Goal: Task Accomplishment & Management: Complete application form

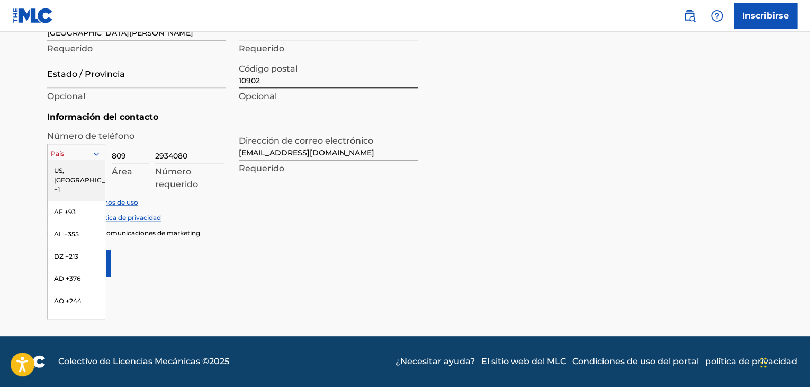
click at [76, 150] on div at bounding box center [76, 154] width 57 height 12
click at [79, 168] on font "EE. UU., CA +1" at bounding box center [75, 170] width 43 height 8
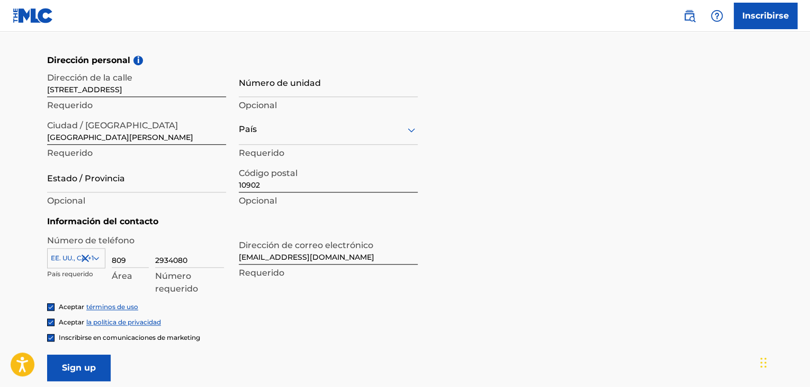
scroll to position [363, 0]
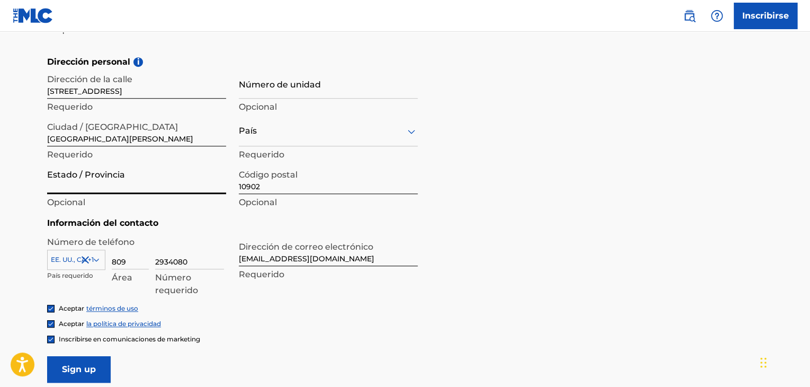
click at [114, 179] on input "Estado / Provincia" at bounding box center [136, 179] width 179 height 30
type input "s"
type input "santo domingo oeste"
click at [87, 205] on p "Opcional" at bounding box center [136, 202] width 179 height 13
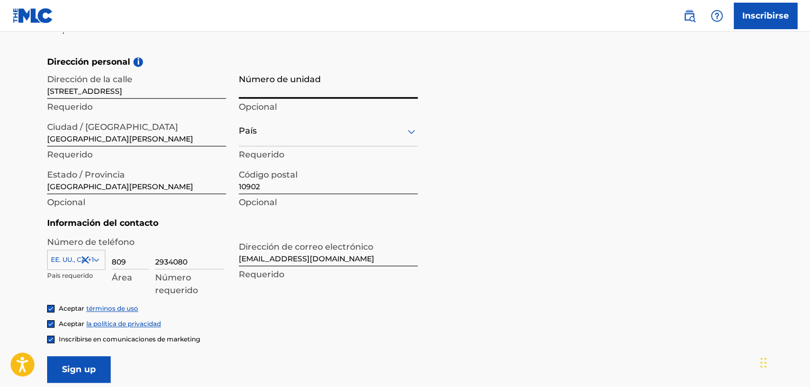
click at [284, 86] on input "Número de unidad" at bounding box center [328, 83] width 179 height 30
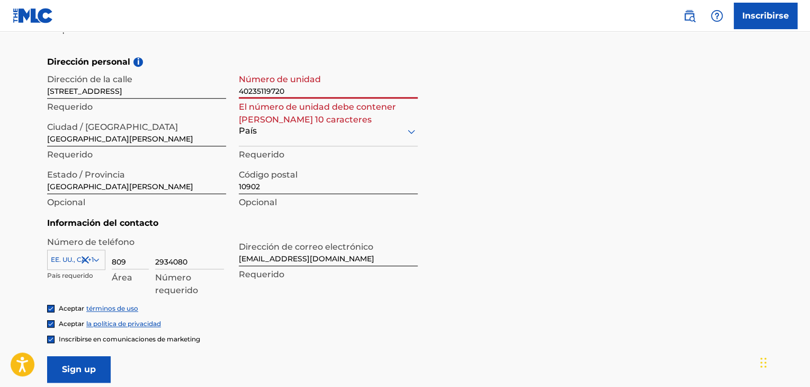
click at [272, 94] on input "40235119720" at bounding box center [328, 83] width 179 height 30
click at [280, 94] on input "40235119720" at bounding box center [328, 83] width 179 height 30
click at [301, 94] on input "4023511972 0" at bounding box center [328, 83] width 179 height 30
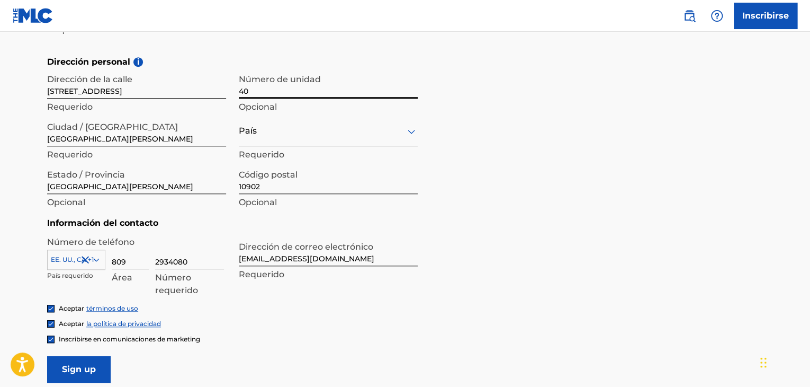
type input "4"
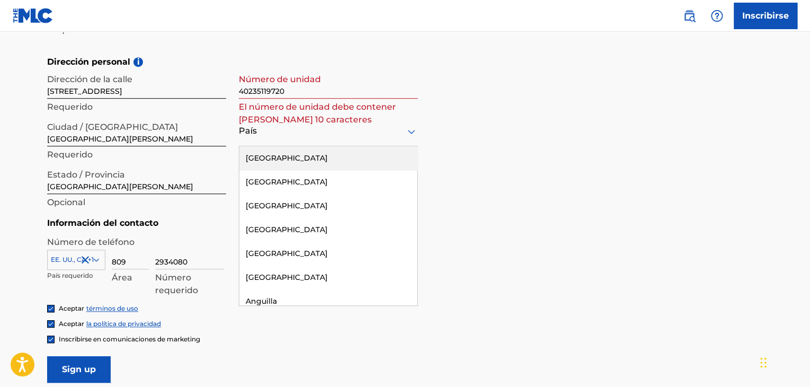
click at [327, 124] on div at bounding box center [328, 130] width 179 height 13
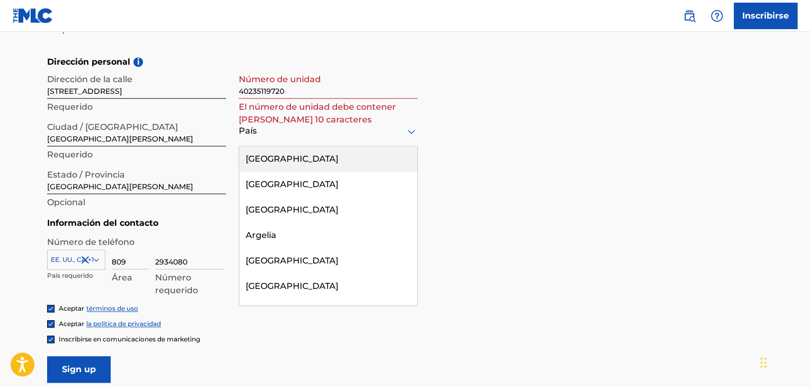
click at [325, 136] on div at bounding box center [328, 130] width 179 height 13
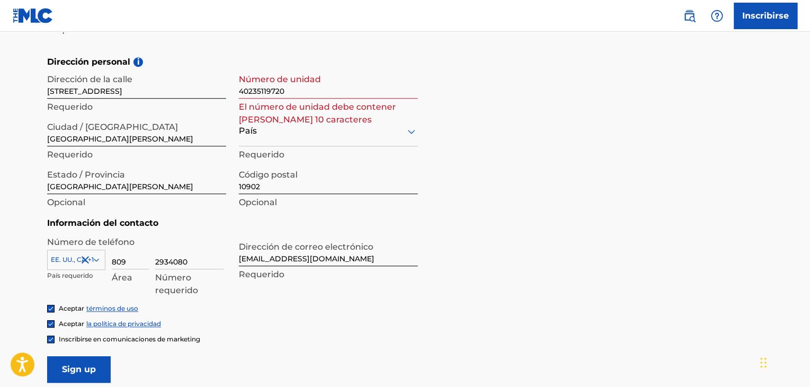
click at [318, 126] on div at bounding box center [328, 130] width 179 height 13
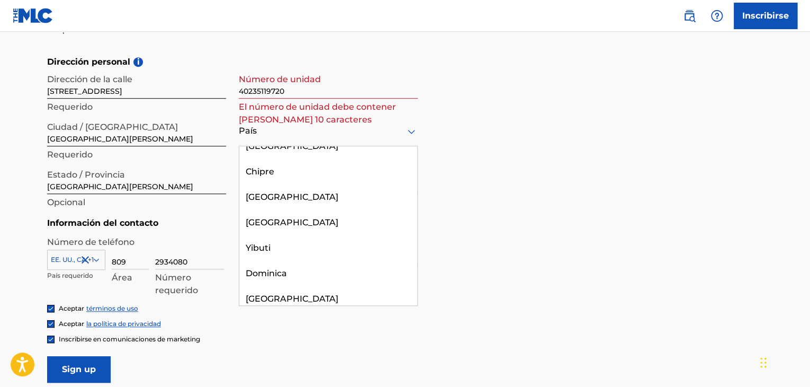
scroll to position [1324, 0]
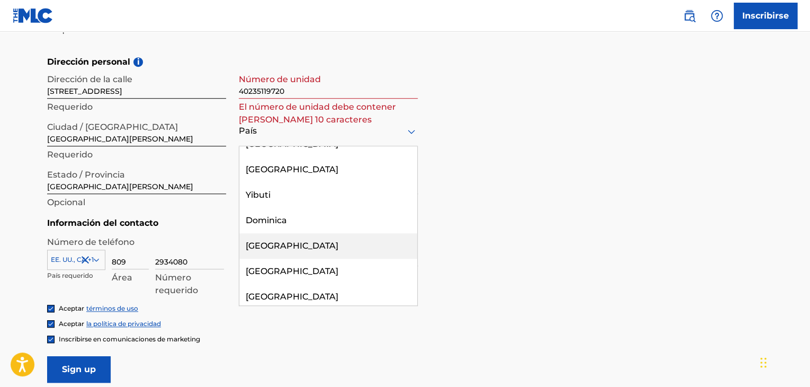
click at [297, 240] on font "República Dominicana" at bounding box center [292, 245] width 93 height 10
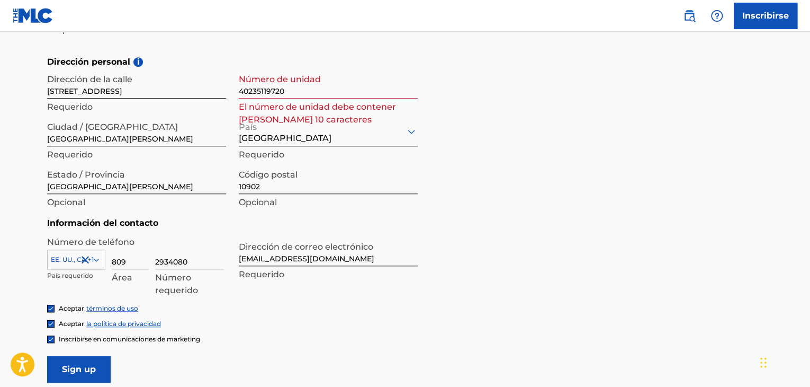
click at [441, 111] on div "Dirección personal i Dirección de la calle calle bromelia No. 8 bellas colinas,…" at bounding box center [405, 136] width 716 height 161
click at [338, 91] on input "40235119720" at bounding box center [328, 83] width 179 height 30
click at [360, 268] on p "Requerido" at bounding box center [328, 274] width 179 height 13
click at [324, 90] on input "40235119720" at bounding box center [328, 83] width 179 height 30
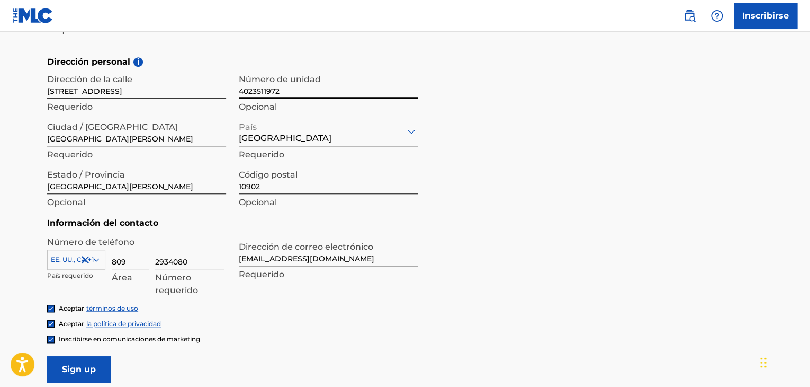
type input "4023511972"
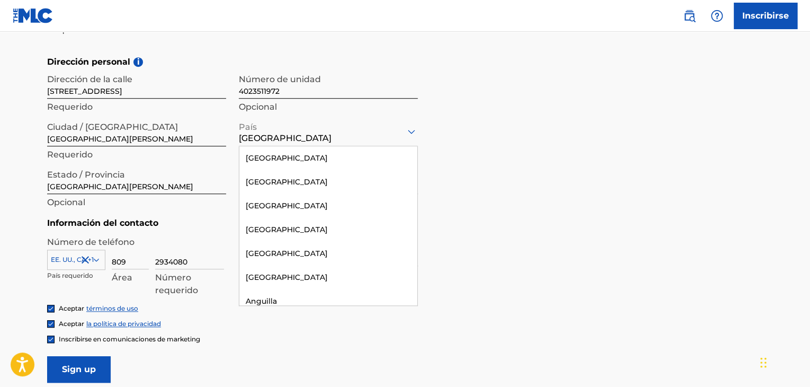
click at [409, 119] on div "República Dominicana" at bounding box center [328, 131] width 179 height 28
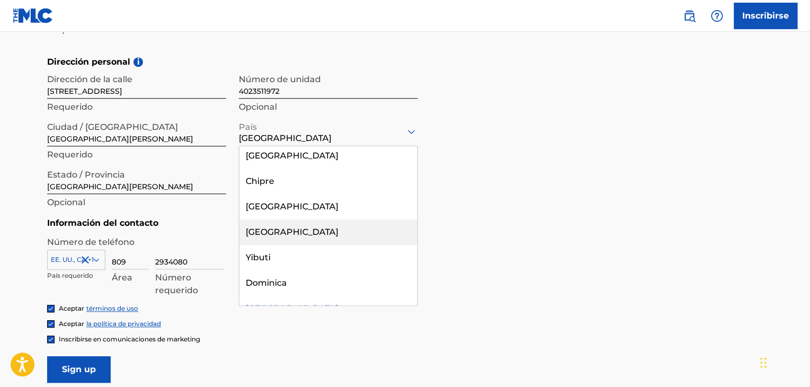
click at [525, 189] on div "Dirección personal i Dirección de la calle calle bromelia No. 8 bellas colinas,…" at bounding box center [405, 136] width 716 height 161
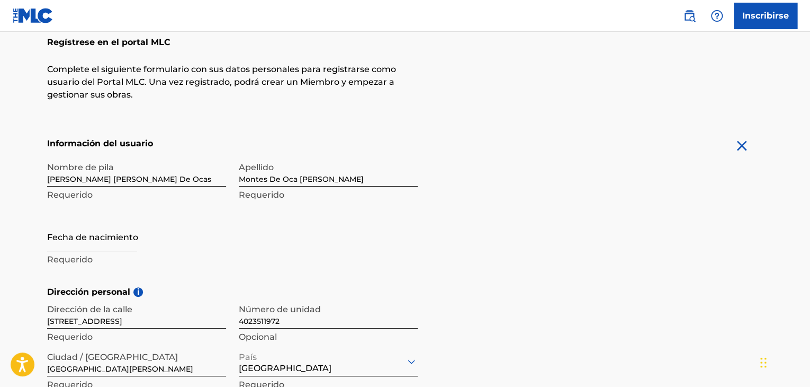
scroll to position [151, 0]
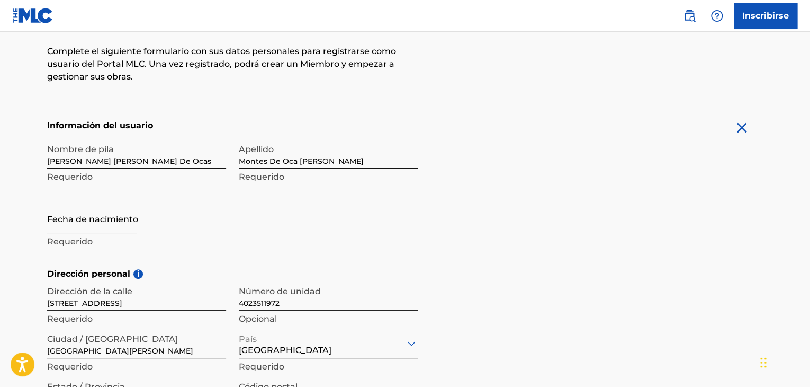
select select "7"
select select "2025"
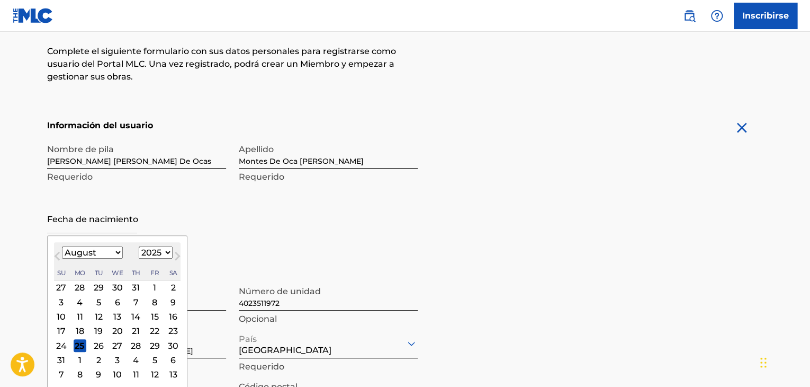
click at [73, 221] on input "text" at bounding box center [92, 218] width 90 height 30
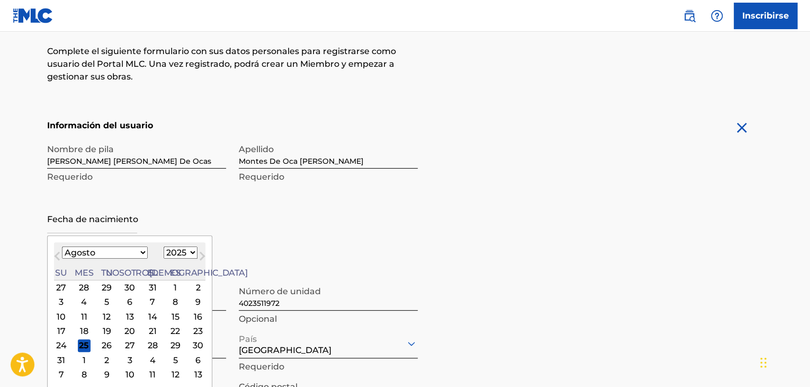
click at [109, 255] on select "Enero Febrero Marzo Abril Puede Junio Julio Agosto Septiembre Octubre Noviembre…" at bounding box center [105, 252] width 86 height 12
select select "1"
click at [62, 246] on select "Enero Febrero Marzo Abril Puede Junio Julio Agosto Septiembre Octubre Noviembre…" at bounding box center [105, 252] width 86 height 12
click at [164, 251] on select "1899 1900 1901 1902 1903 1904 1905 1906 1907 1908 1909 1910 1911 1912 1913 1914…" at bounding box center [181, 252] width 34 height 12
select select "1997"
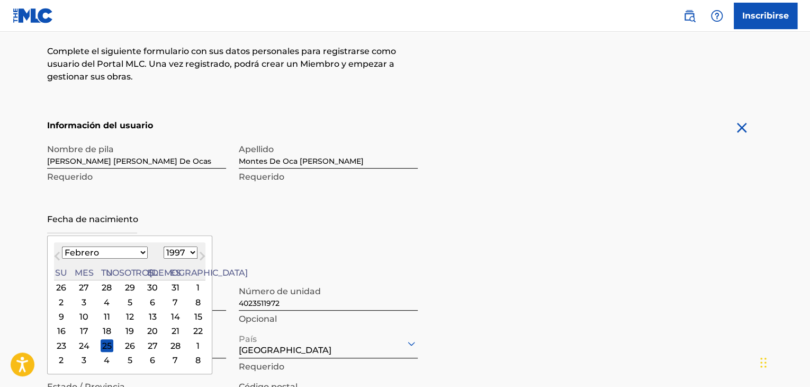
click at [164, 246] on select "1899 1900 1901 1902 1903 1904 1905 1906 1907 1908 1909 1910 1911 1912 1913 1914…" at bounding box center [181, 252] width 34 height 12
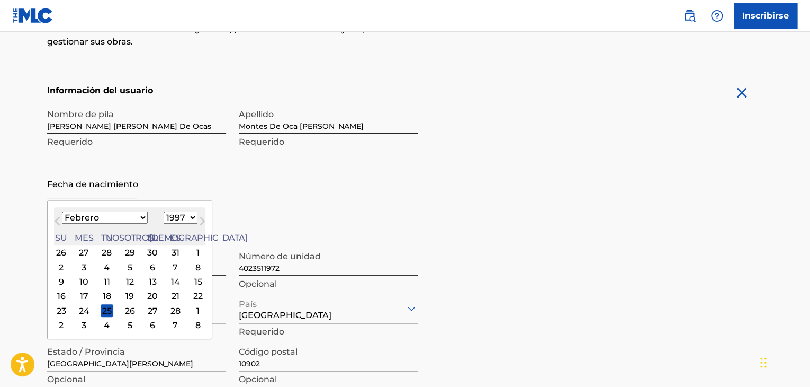
scroll to position [204, 0]
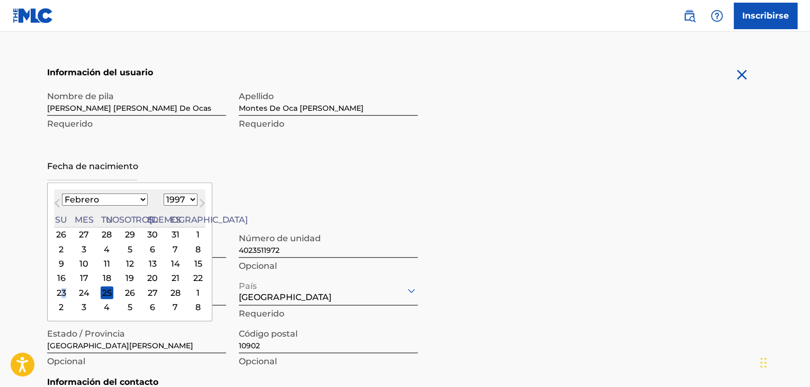
click at [62, 295] on div "23" at bounding box center [61, 292] width 13 height 13
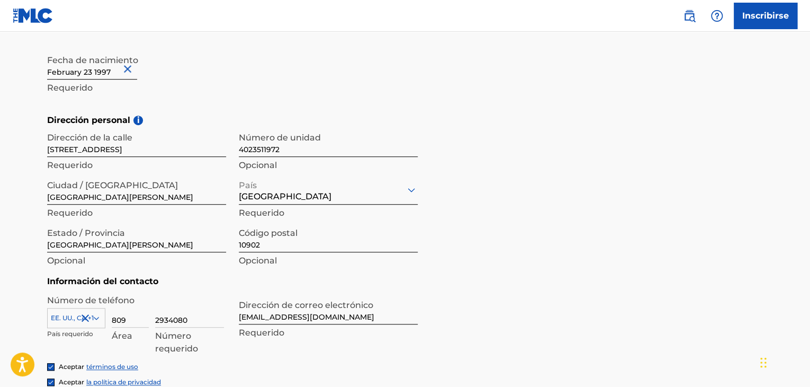
scroll to position [310, 0]
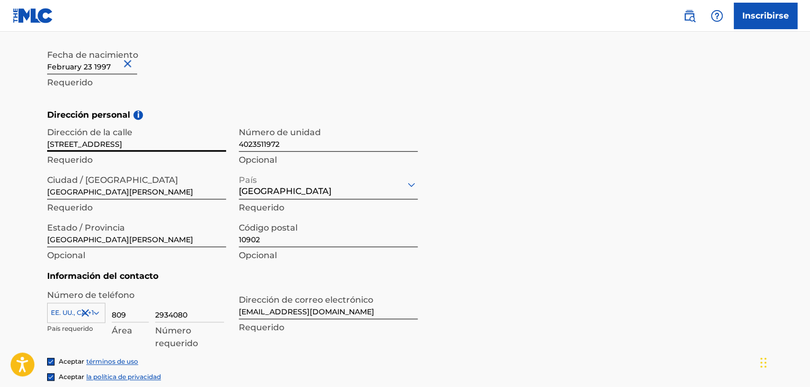
click at [77, 145] on input "calle bromelia No. 8 bellas colinas, manoguayano" at bounding box center [136, 136] width 179 height 30
type input "santo domingo juan antonio trinidad #14"
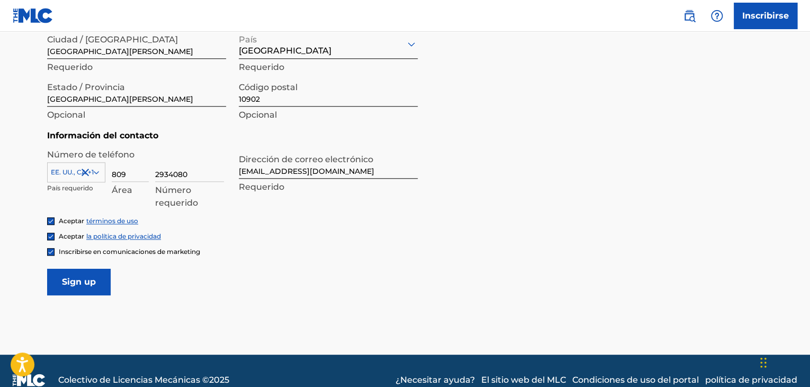
scroll to position [469, 0]
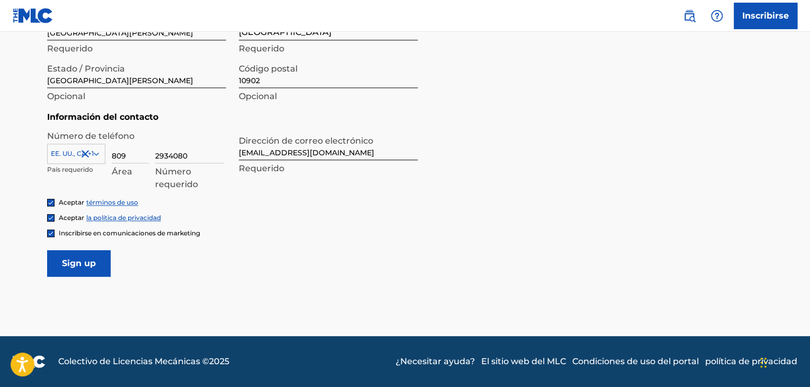
click at [93, 264] on input "Sign up" at bounding box center [79, 263] width 64 height 26
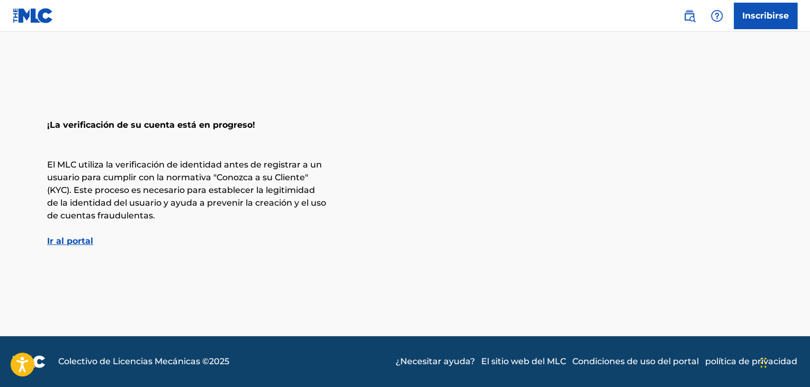
click at [60, 242] on font "Ir al portal" at bounding box center [70, 241] width 46 height 10
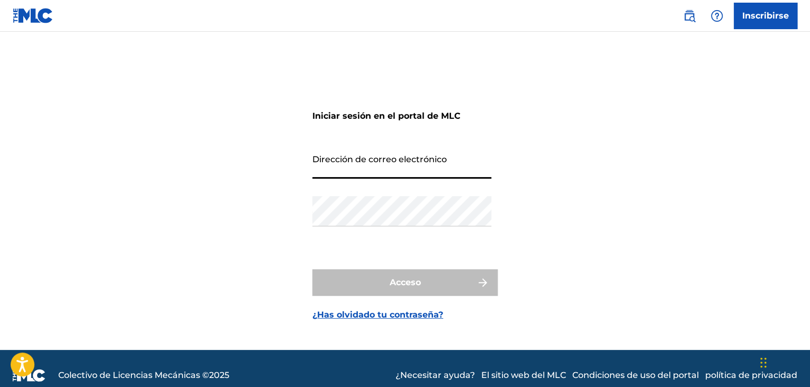
click at [330, 168] on input "Dirección de correo electrónico" at bounding box center [402, 163] width 179 height 30
type input "[EMAIL_ADDRESS][DOMAIN_NAME]"
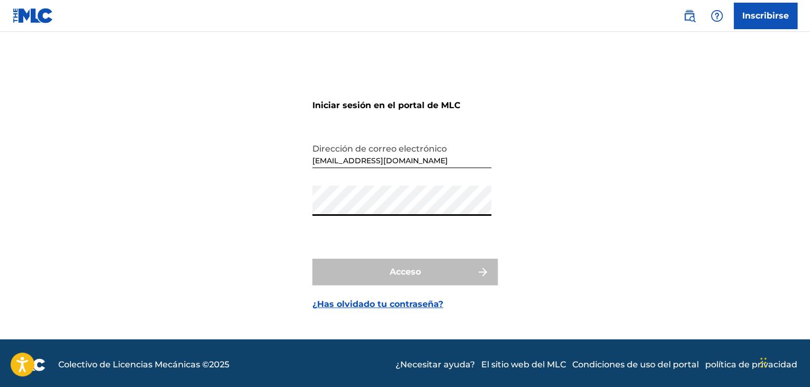
scroll to position [14, 0]
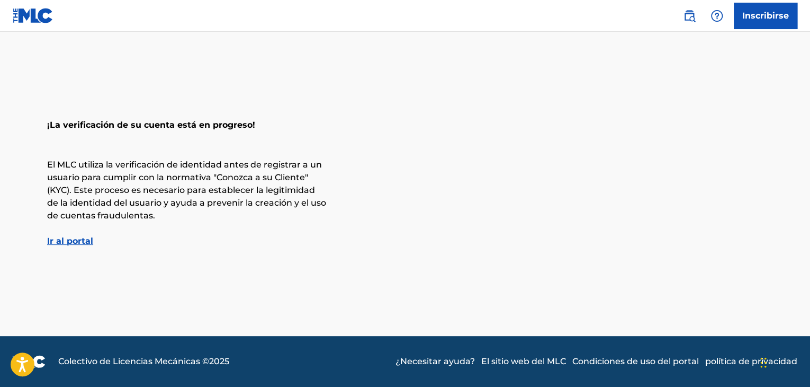
click at [58, 242] on font "Ir al portal" at bounding box center [70, 241] width 46 height 10
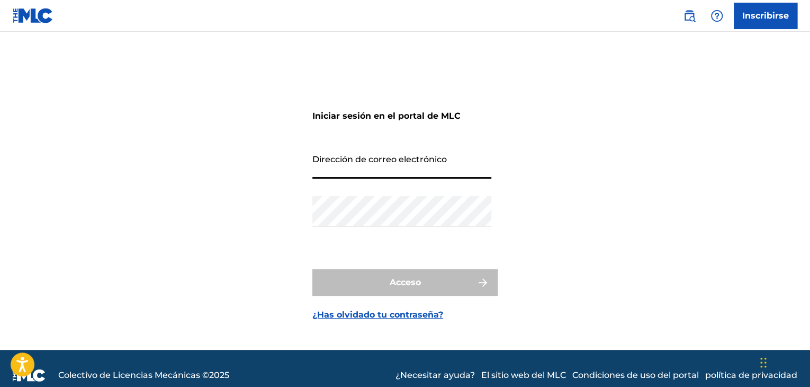
drag, startPoint x: 351, startPoint y: 165, endPoint x: 353, endPoint y: 171, distance: 6.0
click at [351, 165] on input "Dirección de correo electrónico" at bounding box center [402, 163] width 179 height 30
type input "[EMAIL_ADDRESS][DOMAIN_NAME]"
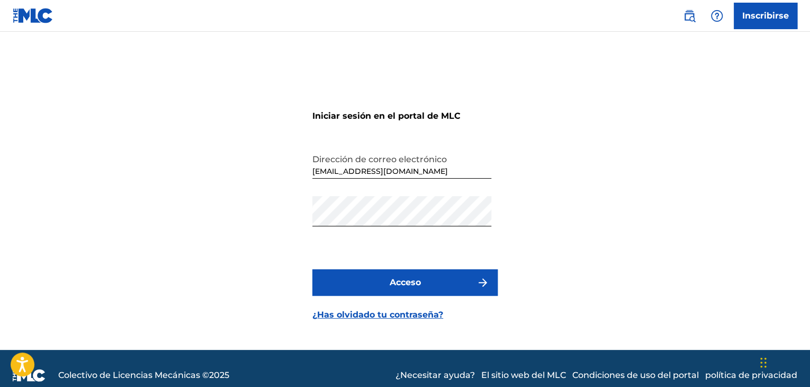
click at [404, 275] on button "Acceso" at bounding box center [405, 282] width 185 height 26
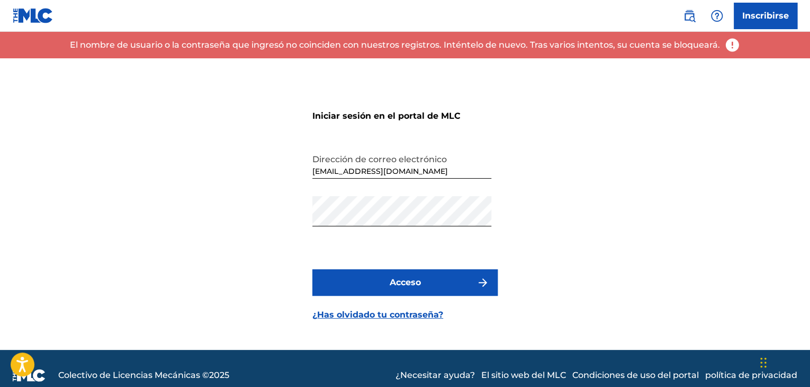
click at [392, 286] on font "Acceso" at bounding box center [405, 282] width 31 height 10
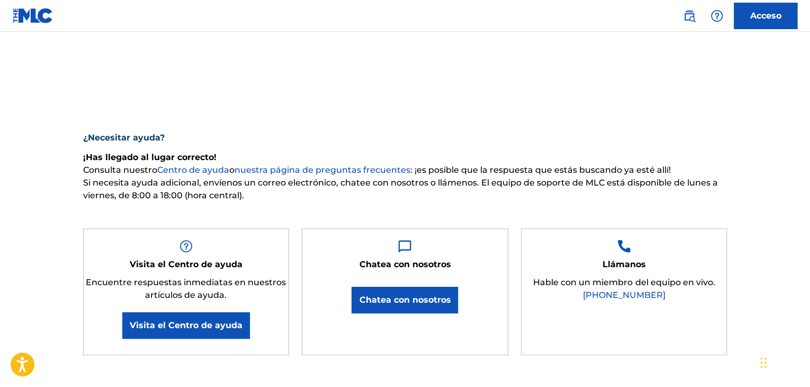
click at [403, 307] on button "Chatea con nosotros" at bounding box center [405, 300] width 106 height 26
click at [410, 307] on button "Chatea con nosotros" at bounding box center [405, 300] width 106 height 26
click at [412, 306] on font "Chatea con nosotros" at bounding box center [405, 299] width 92 height 13
click at [435, 288] on button "Chatea con nosotros" at bounding box center [405, 300] width 106 height 26
click at [435, 299] on font "Chatea con nosotros" at bounding box center [405, 300] width 92 height 10
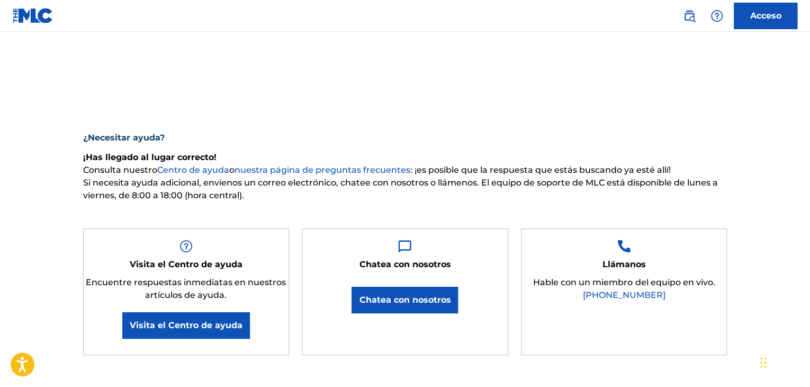
click at [434, 299] on font "Chatea con nosotros" at bounding box center [405, 300] width 92 height 10
click at [391, 302] on font "Chatea con nosotros" at bounding box center [405, 300] width 92 height 10
click at [751, 13] on font "Acceso" at bounding box center [766, 16] width 31 height 10
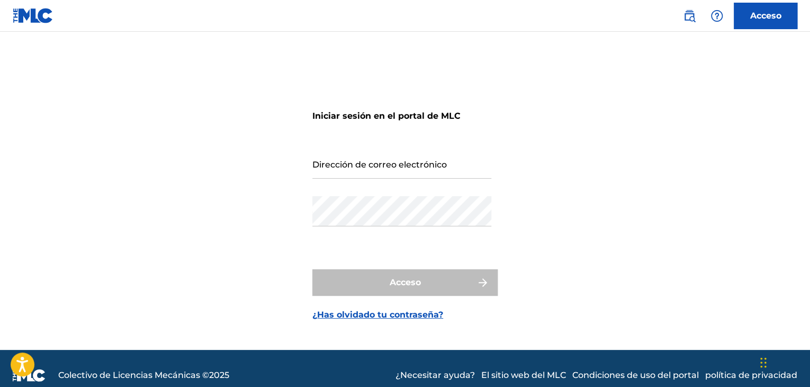
click at [24, 9] on img at bounding box center [33, 15] width 41 height 15
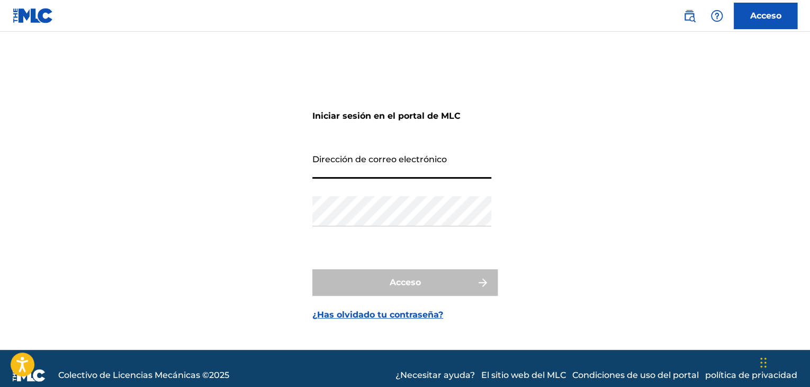
click at [337, 169] on input "Dirección de correo electrónico" at bounding box center [402, 163] width 179 height 30
type input "[EMAIL_ADDRESS][DOMAIN_NAME]"
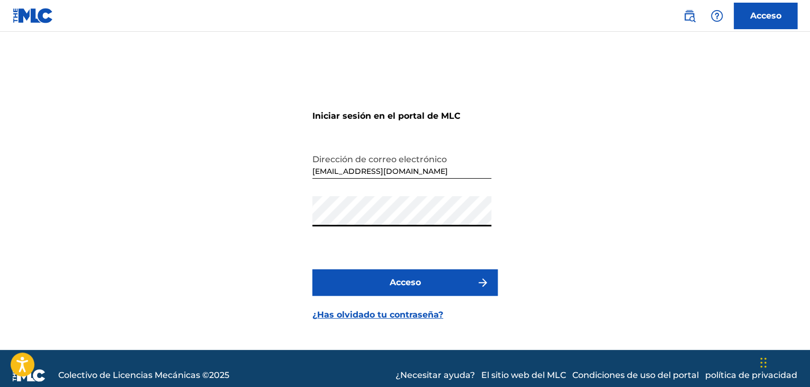
click at [446, 271] on button "Acceso" at bounding box center [405, 282] width 185 height 26
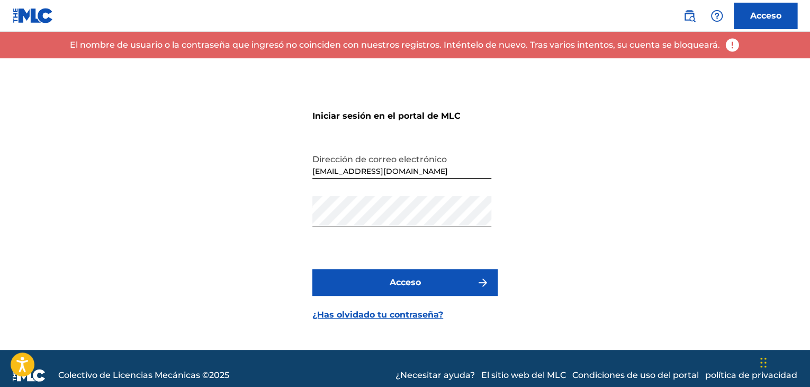
click at [755, 14] on font "Acceso" at bounding box center [766, 16] width 31 height 10
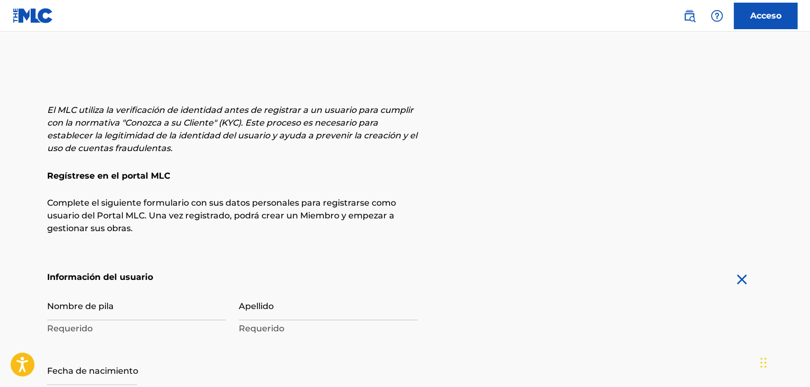
click at [27, 13] on img at bounding box center [33, 15] width 41 height 15
